Goal: Task Accomplishment & Management: Use online tool/utility

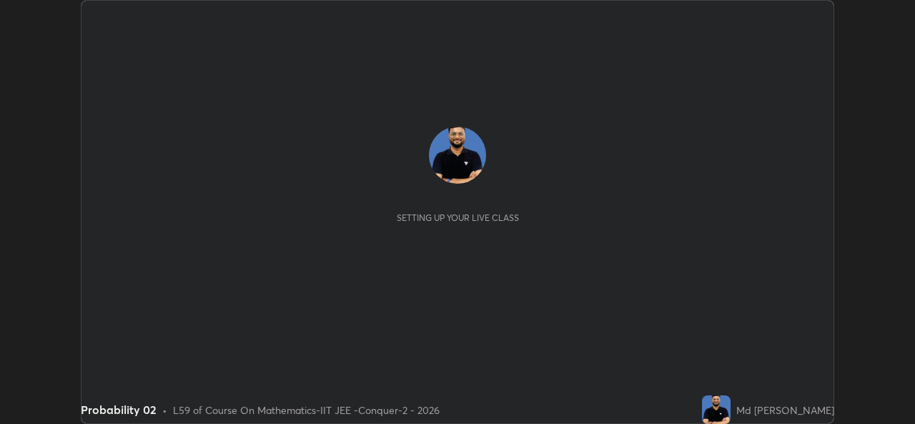
scroll to position [424, 915]
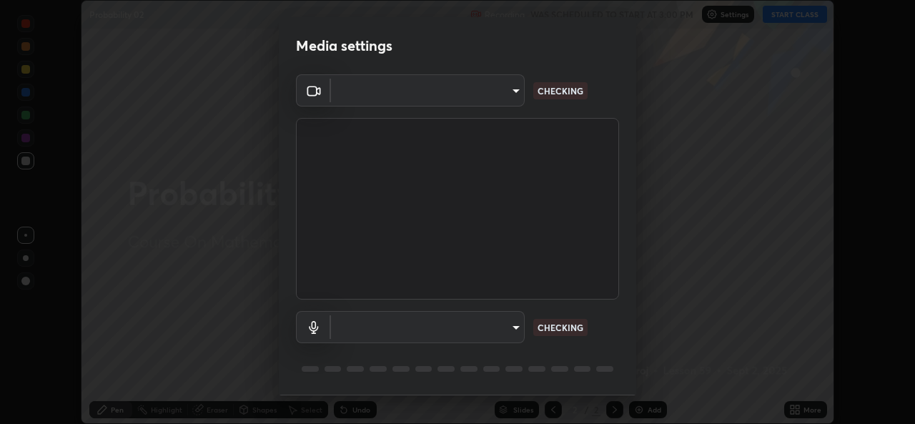
type input "05e0618f62b054dcc40553c7fbd7031c96524e68235480b96fb1515208e4dd7f"
type input "9f550be56df35a7777e3246738e18588b2dd511c7d191a0186286be3b08ef4d4"
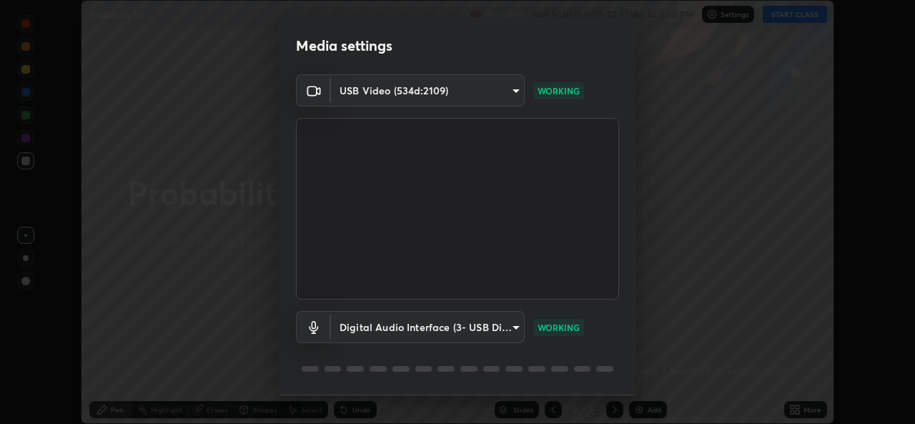
click at [499, 328] on body "Erase all Probability 02 Recording WAS SCHEDULED TO START AT 3:00 PM Settings S…" at bounding box center [457, 212] width 915 height 424
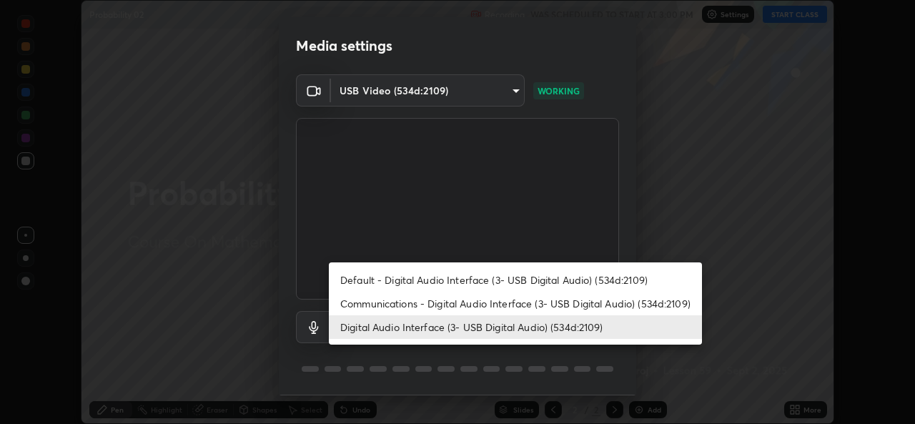
click at [483, 325] on li "Digital Audio Interface (3- USB Digital Audio) (534d:2109)" at bounding box center [515, 327] width 373 height 24
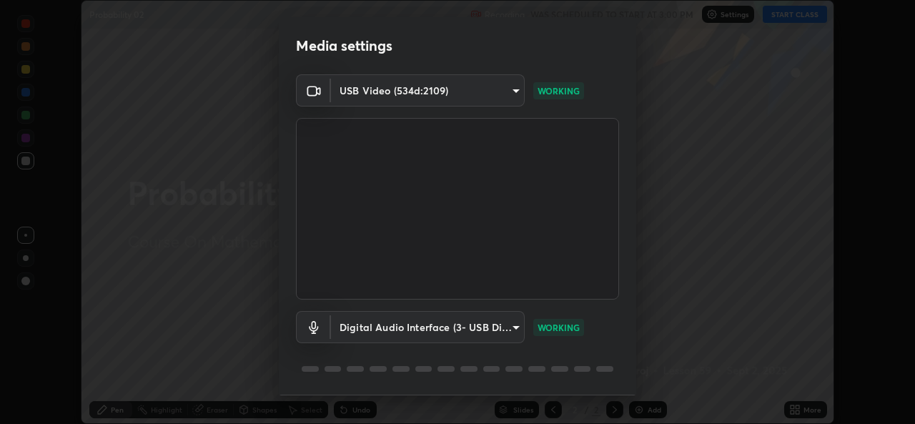
scroll to position [45, 0]
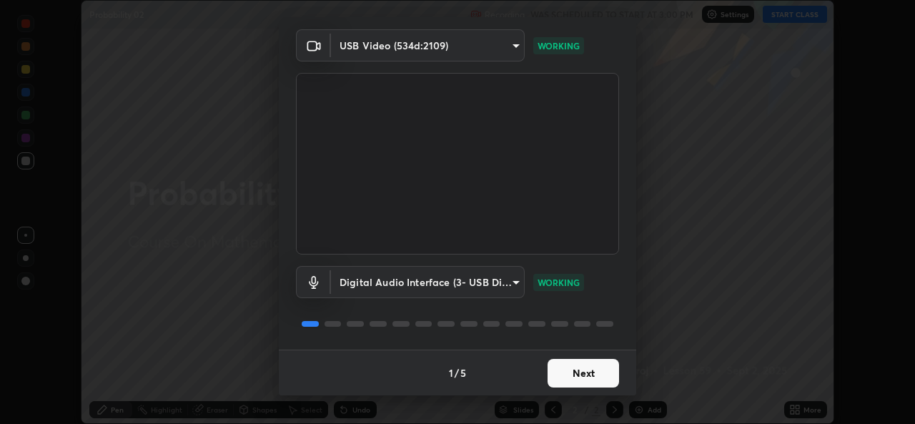
click at [585, 374] on button "Next" at bounding box center [584, 373] width 72 height 29
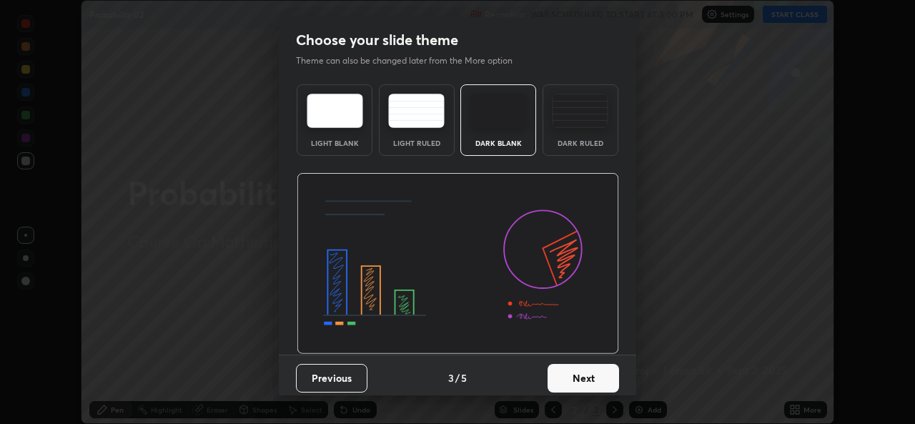
click at [598, 365] on button "Next" at bounding box center [584, 378] width 72 height 29
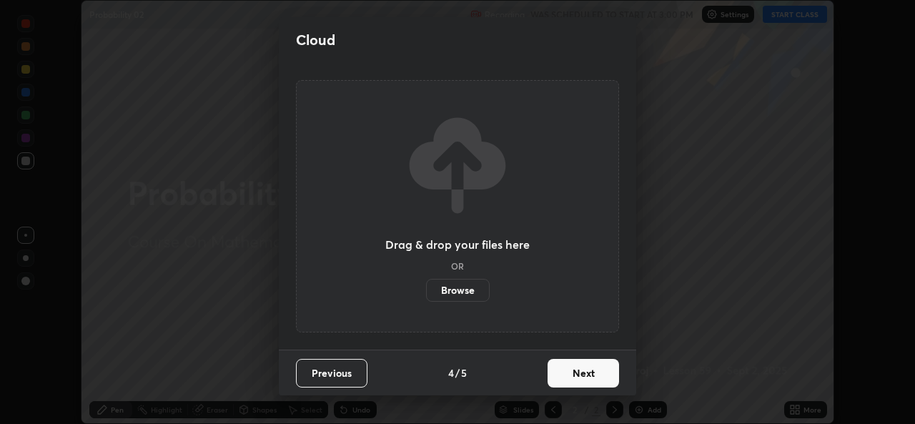
click at [598, 370] on button "Next" at bounding box center [584, 373] width 72 height 29
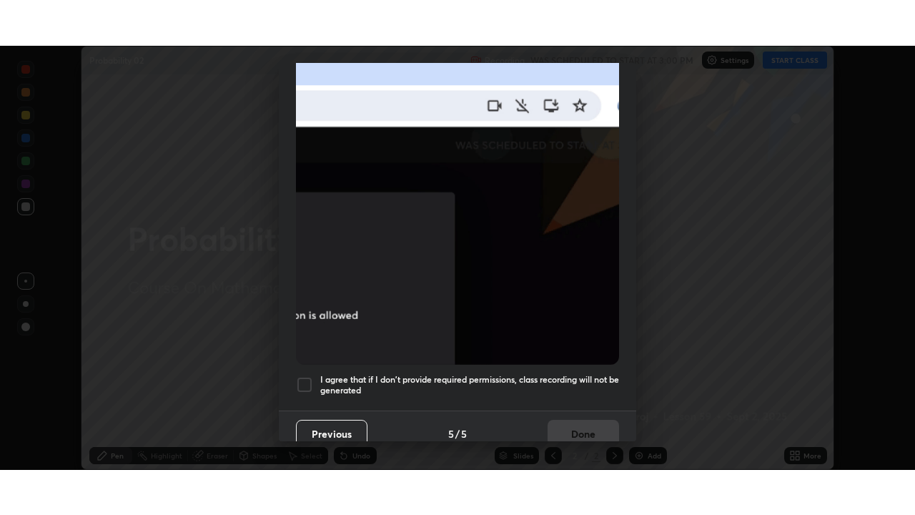
scroll to position [337, 0]
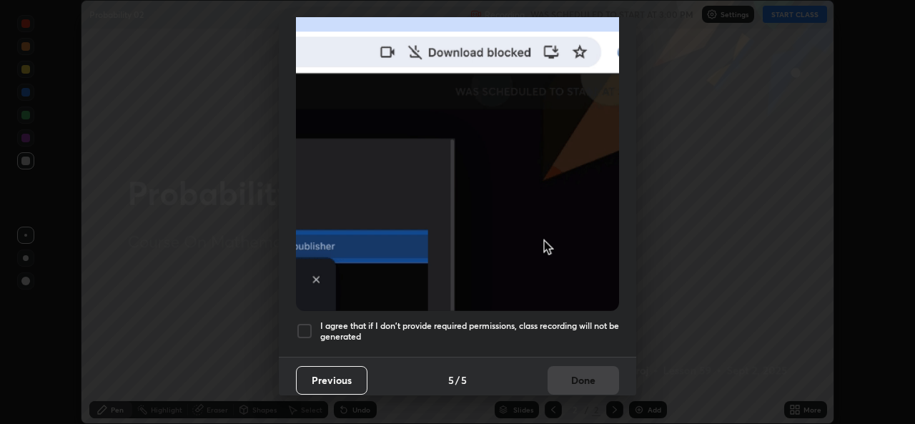
click at [305, 330] on div at bounding box center [304, 330] width 17 height 17
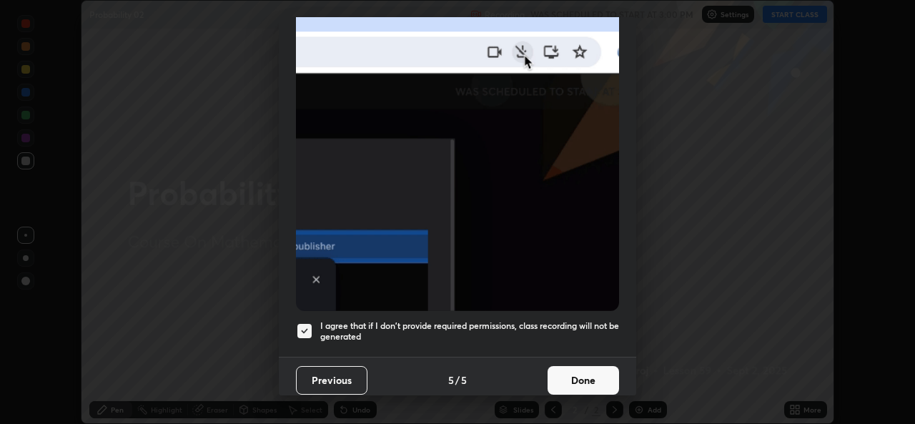
click at [569, 366] on button "Done" at bounding box center [584, 380] width 72 height 29
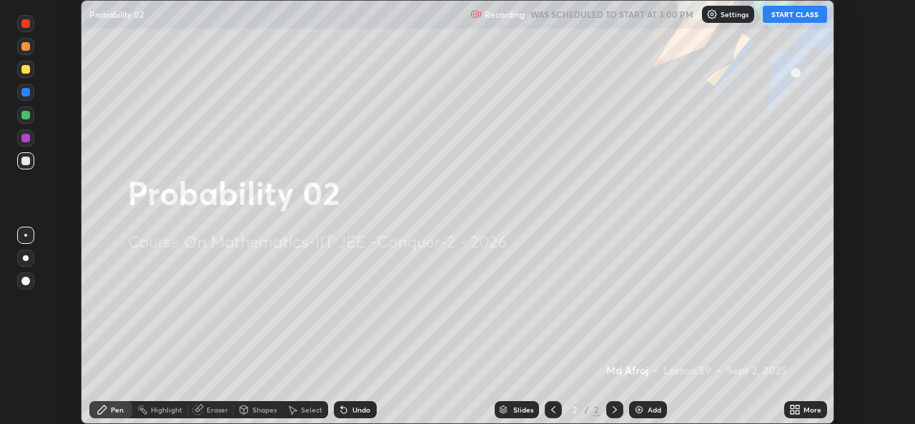
click at [796, 411] on icon at bounding box center [798, 412] width 4 height 4
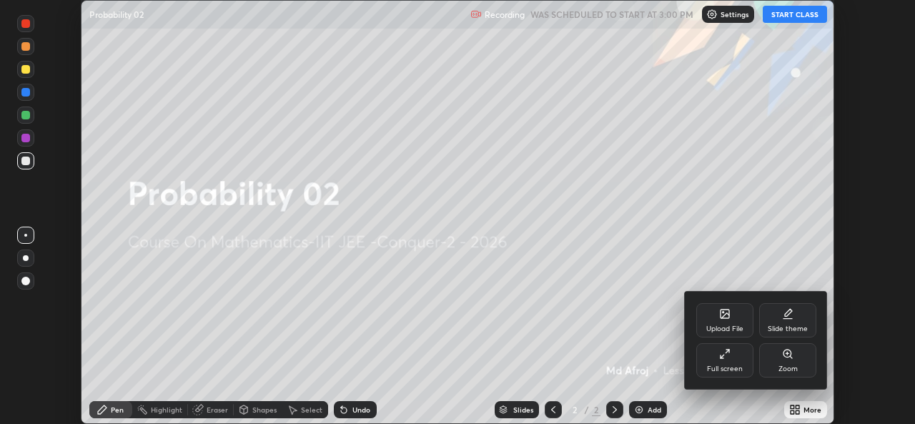
click at [720, 358] on icon at bounding box center [724, 353] width 11 height 11
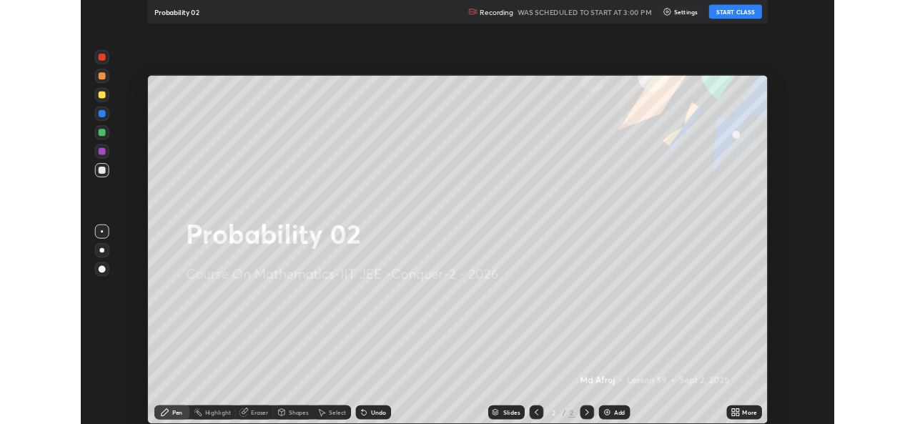
scroll to position [515, 915]
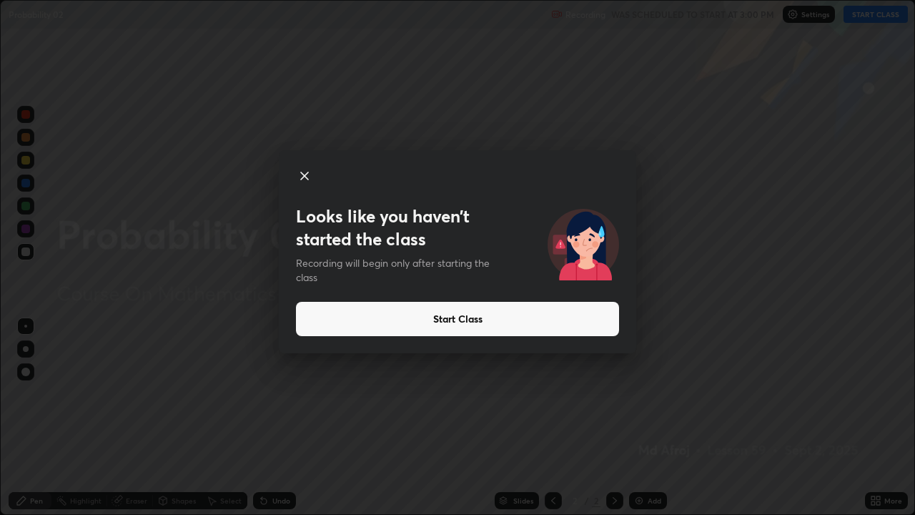
click at [55, 423] on div "Looks like you haven’t started the class Recording will begin only after starti…" at bounding box center [457, 257] width 915 height 515
click at [59, 423] on div "Looks like you haven’t started the class Recording will begin only after starti…" at bounding box center [457, 257] width 915 height 515
click at [492, 312] on button "Start Class" at bounding box center [457, 319] width 323 height 34
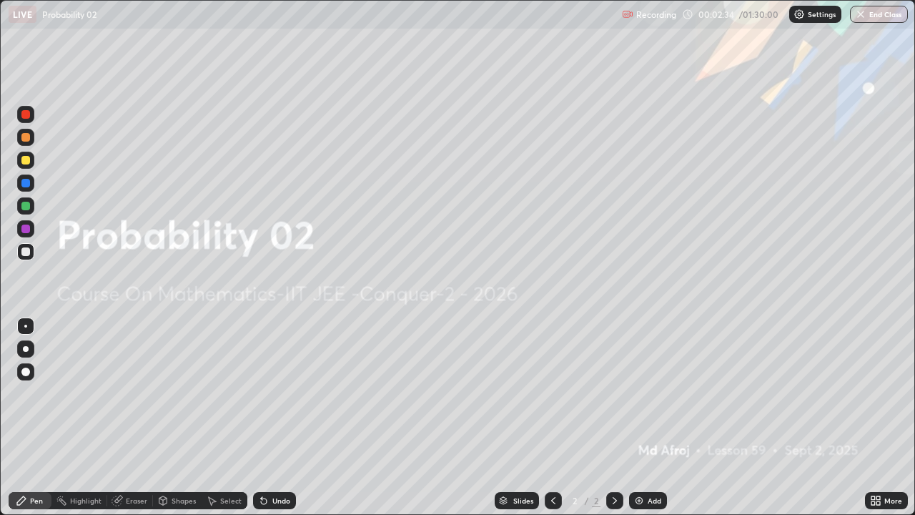
click at [649, 423] on div "Add" at bounding box center [655, 500] width 14 height 7
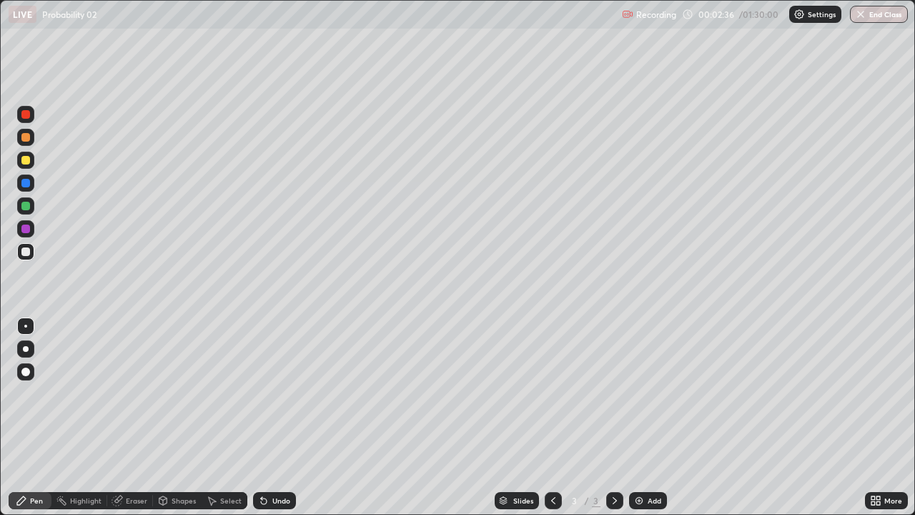
click at [27, 163] on div at bounding box center [25, 160] width 9 height 9
click at [268, 423] on div "Undo" at bounding box center [274, 500] width 43 height 17
click at [261, 423] on icon at bounding box center [264, 501] width 6 height 6
click at [640, 423] on img at bounding box center [639, 500] width 11 height 11
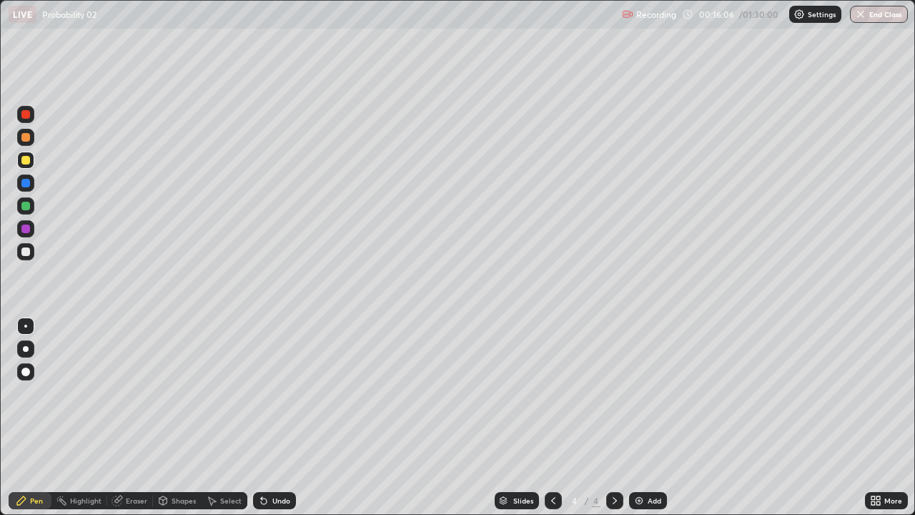
click at [644, 423] on div "Add" at bounding box center [648, 500] width 38 height 17
click at [272, 423] on div "Undo" at bounding box center [281, 500] width 18 height 7
click at [275, 423] on div "Undo" at bounding box center [281, 500] width 18 height 7
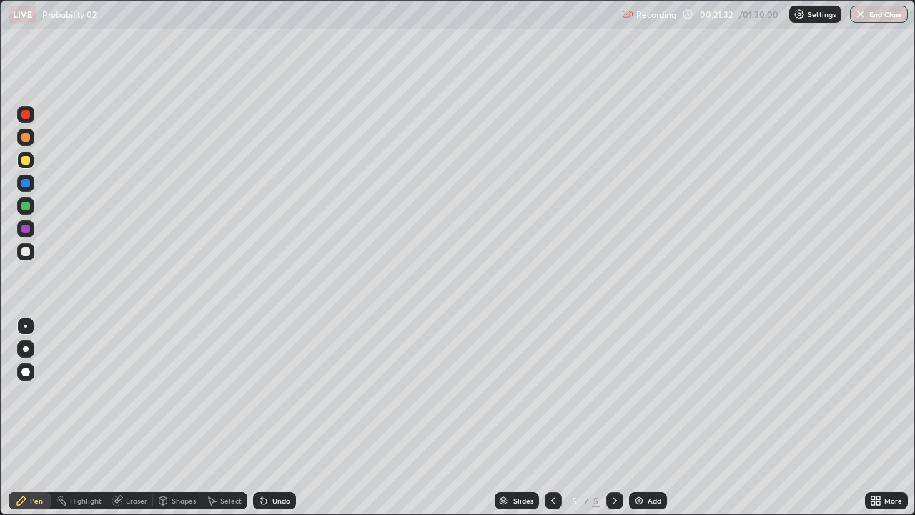
click at [275, 423] on div "Undo" at bounding box center [281, 500] width 18 height 7
click at [272, 423] on div "Undo" at bounding box center [281, 500] width 18 height 7
click at [269, 423] on div "Undo" at bounding box center [274, 500] width 43 height 17
click at [275, 423] on div "Undo" at bounding box center [274, 500] width 43 height 17
click at [275, 423] on div "Undo" at bounding box center [281, 500] width 18 height 7
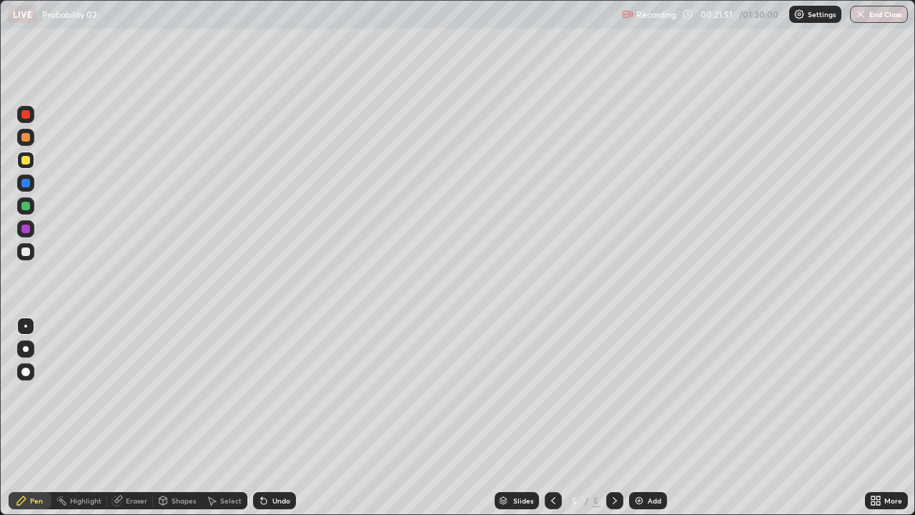
click at [280, 423] on div "Undo" at bounding box center [281, 500] width 18 height 7
click at [275, 423] on div "Undo" at bounding box center [281, 500] width 18 height 7
click at [277, 423] on div "Undo" at bounding box center [281, 500] width 18 height 7
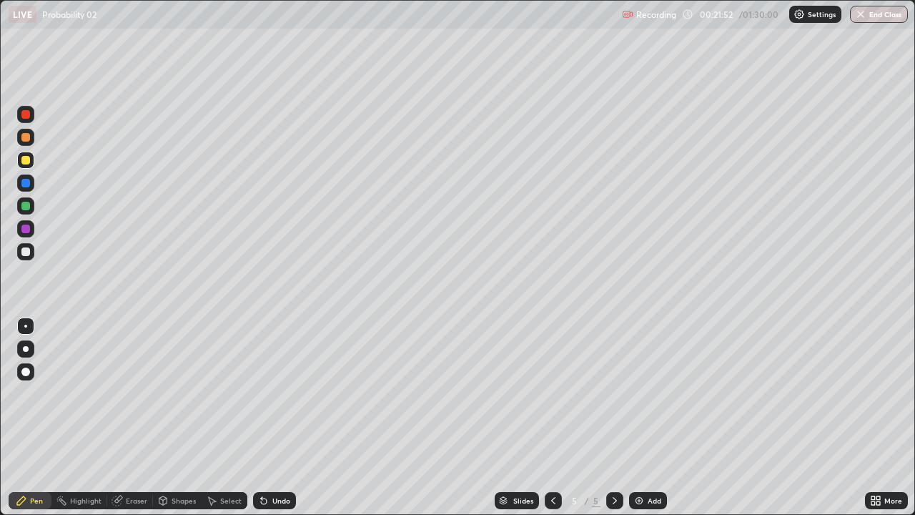
click at [277, 423] on div "Undo" at bounding box center [281, 500] width 18 height 7
click at [279, 423] on div "Undo" at bounding box center [281, 500] width 18 height 7
click at [276, 423] on div "Undo" at bounding box center [281, 500] width 18 height 7
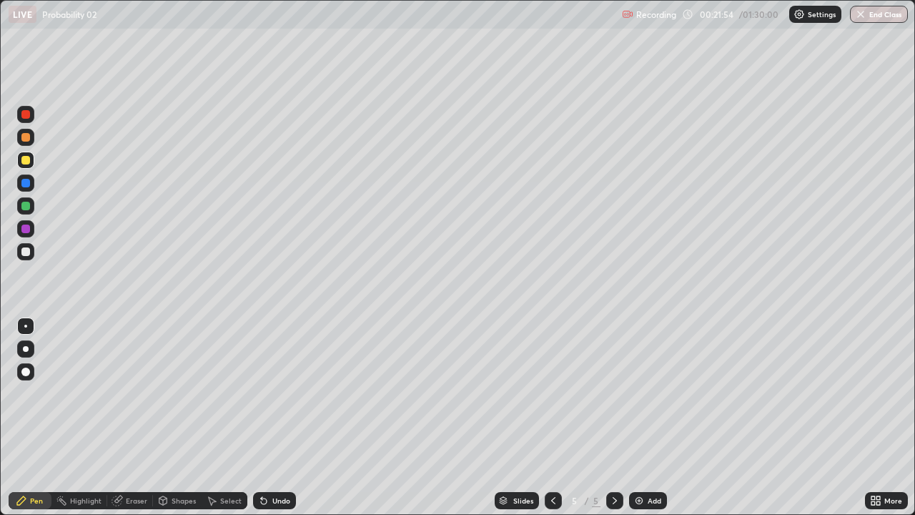
click at [276, 423] on div "Undo" at bounding box center [281, 500] width 18 height 7
click at [274, 423] on div "Undo" at bounding box center [281, 500] width 18 height 7
click at [272, 423] on div "Undo" at bounding box center [281, 500] width 18 height 7
click at [277, 423] on div "Undo" at bounding box center [281, 500] width 18 height 7
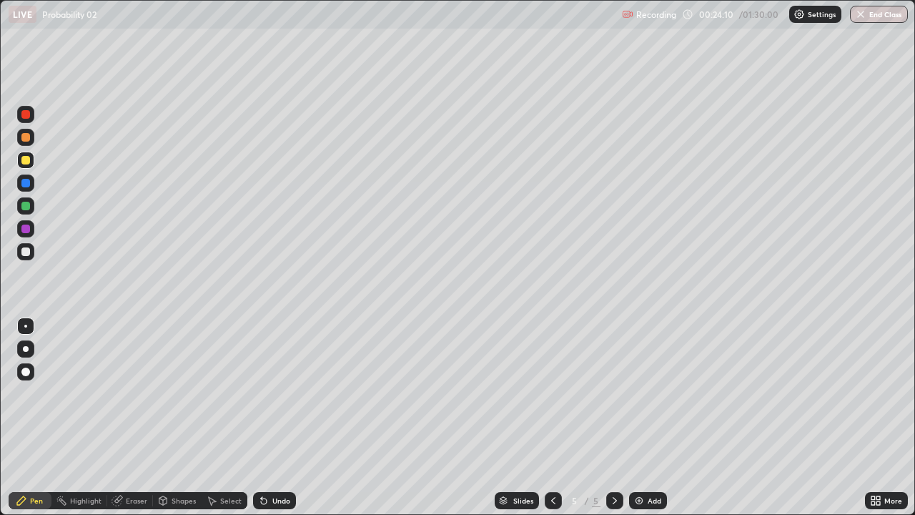
click at [267, 423] on div "Undo" at bounding box center [274, 500] width 43 height 17
click at [272, 423] on div "Undo" at bounding box center [281, 500] width 18 height 7
click at [641, 423] on img at bounding box center [639, 500] width 11 height 11
click at [270, 423] on div "Undo" at bounding box center [274, 500] width 43 height 17
click at [275, 423] on div "Undo" at bounding box center [274, 500] width 43 height 17
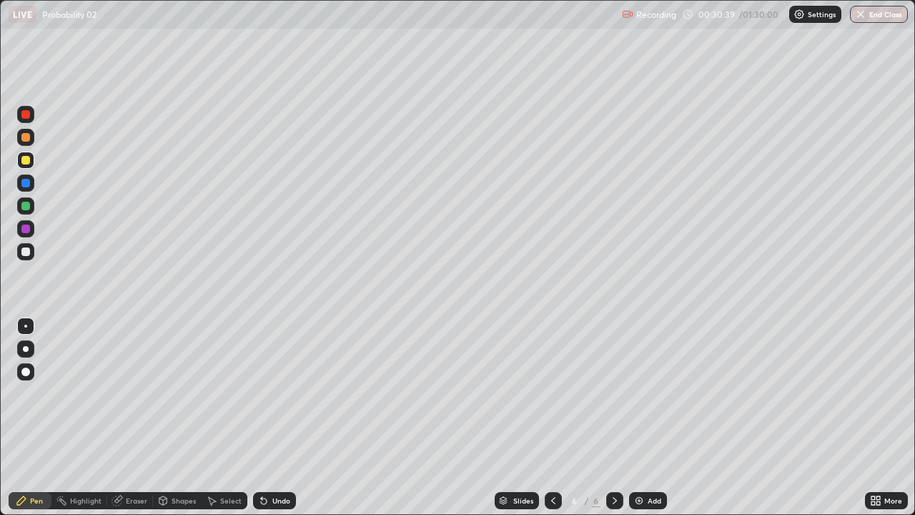
click at [127, 423] on div "Eraser" at bounding box center [136, 500] width 21 height 7
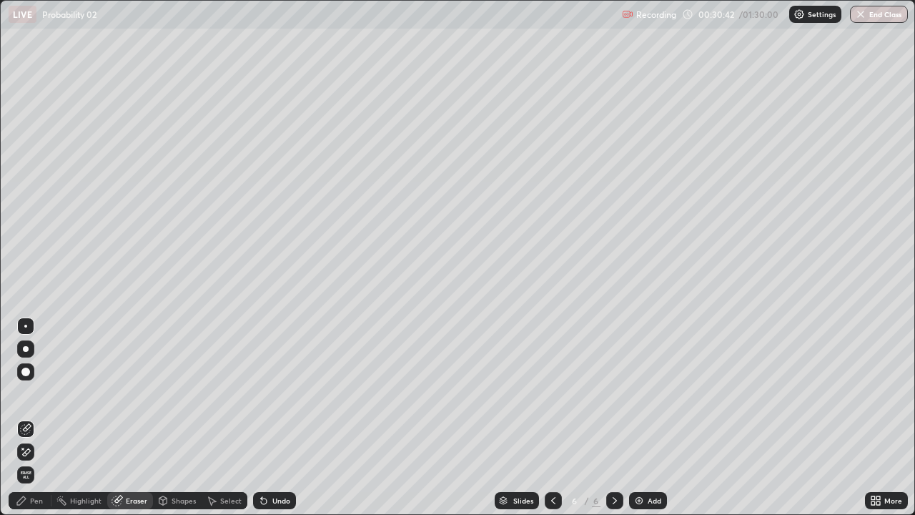
click at [36, 423] on div "Pen" at bounding box center [36, 500] width 13 height 7
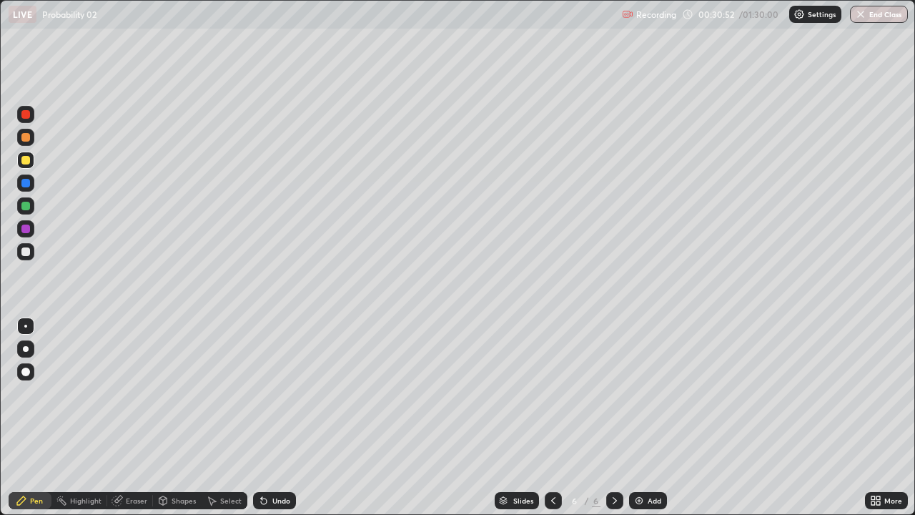
click at [275, 423] on div "Undo" at bounding box center [281, 500] width 18 height 7
click at [648, 423] on div "Add" at bounding box center [655, 500] width 14 height 7
click at [25, 204] on div at bounding box center [25, 206] width 9 height 9
click at [269, 423] on div "Undo" at bounding box center [274, 500] width 43 height 17
click at [273, 423] on div "Undo" at bounding box center [274, 500] width 43 height 17
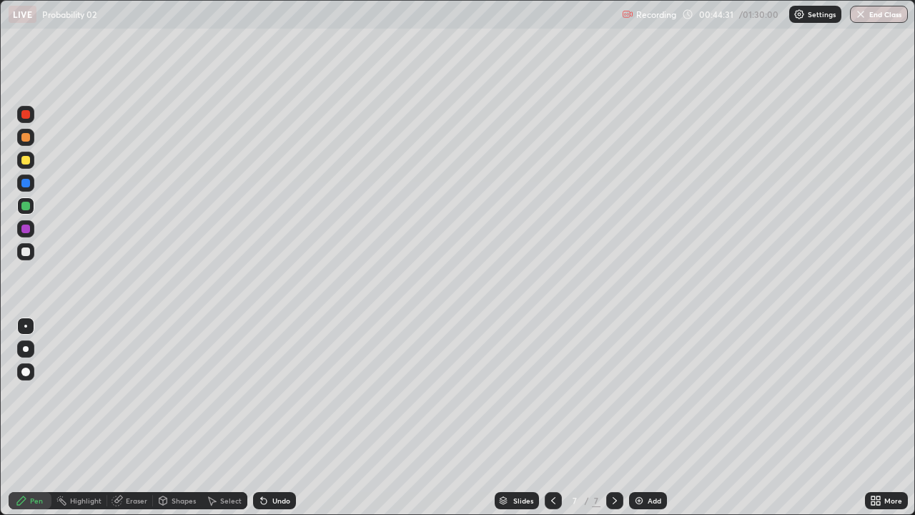
click at [644, 423] on div "Add" at bounding box center [648, 500] width 38 height 17
click at [21, 164] on div at bounding box center [25, 160] width 17 height 17
click at [270, 423] on div "Undo" at bounding box center [274, 500] width 43 height 17
click at [272, 423] on div "Undo" at bounding box center [281, 500] width 18 height 7
click at [645, 423] on div "Add" at bounding box center [648, 500] width 38 height 17
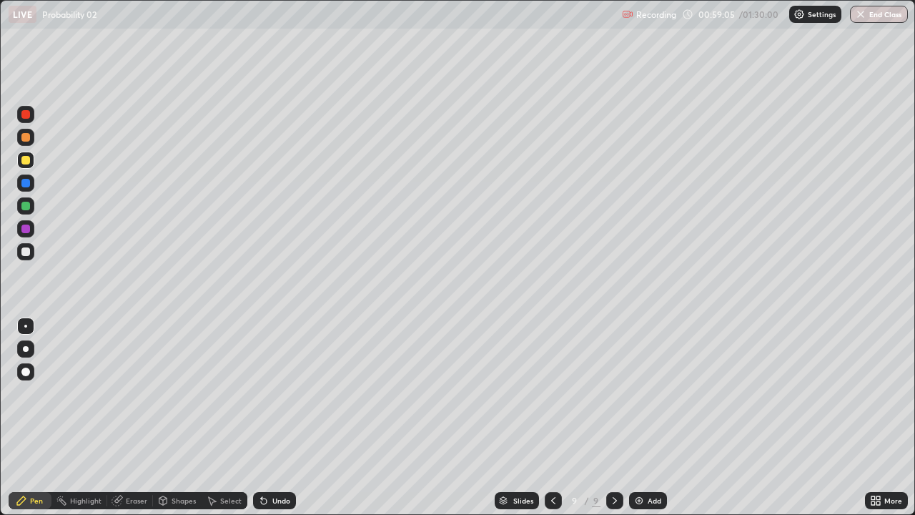
click at [644, 423] on div "Add" at bounding box center [648, 500] width 38 height 17
click at [28, 206] on div at bounding box center [25, 206] width 9 height 9
click at [280, 423] on div "Undo" at bounding box center [281, 500] width 18 height 7
click at [277, 423] on div "Undo" at bounding box center [281, 500] width 18 height 7
click at [275, 423] on div "Undo" at bounding box center [281, 500] width 18 height 7
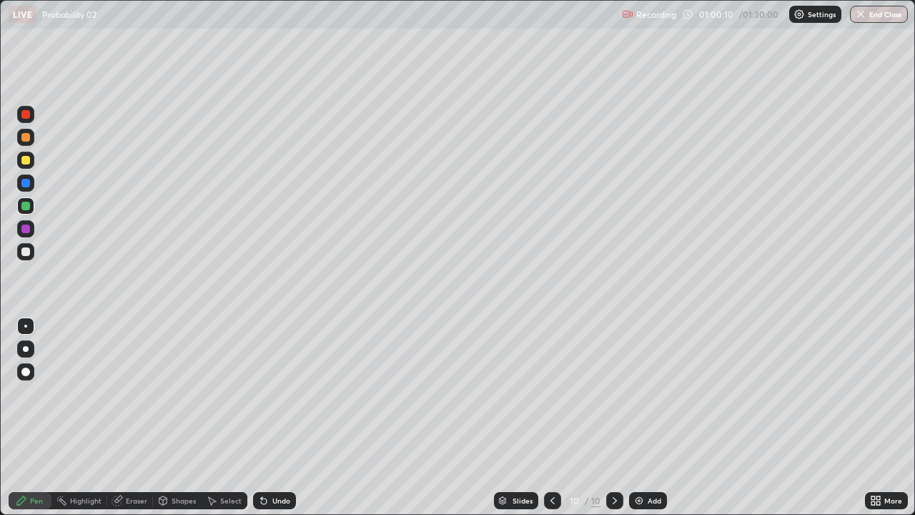
click at [279, 423] on div "Undo" at bounding box center [274, 500] width 43 height 17
click at [646, 423] on div "Add" at bounding box center [648, 500] width 38 height 17
click at [23, 159] on div at bounding box center [25, 160] width 9 height 9
click at [645, 423] on div "Add" at bounding box center [648, 500] width 38 height 17
click at [635, 423] on img at bounding box center [639, 500] width 11 height 11
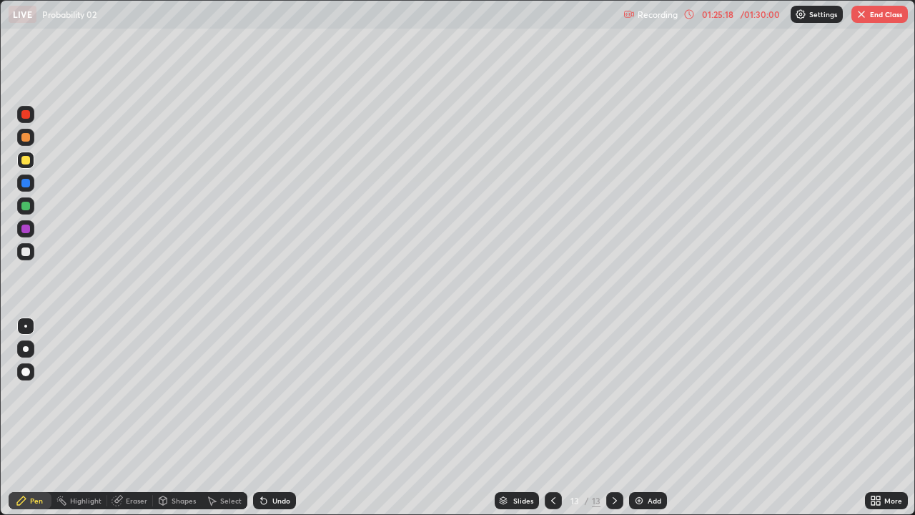
click at [550, 423] on icon at bounding box center [553, 500] width 11 height 11
click at [615, 423] on icon at bounding box center [614, 500] width 11 height 11
click at [880, 14] on button "End Class" at bounding box center [880, 14] width 56 height 17
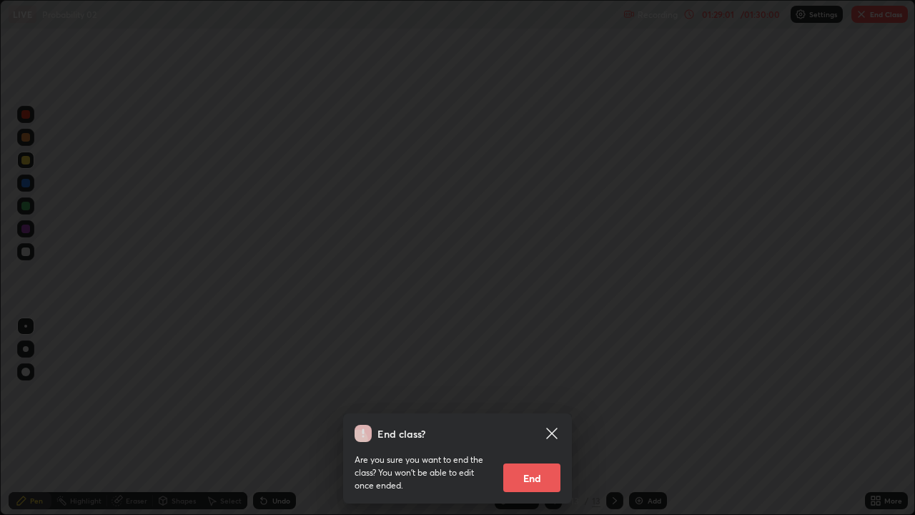
click at [531, 423] on button "End" at bounding box center [531, 477] width 57 height 29
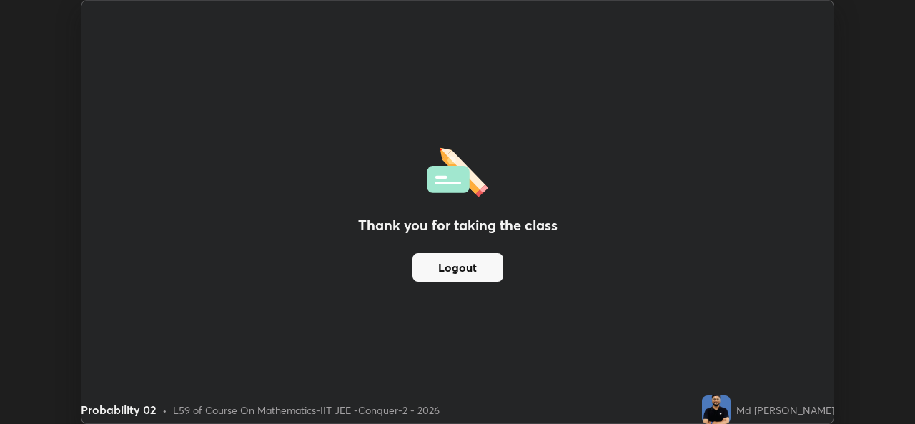
scroll to position [71080, 70589]
